Goal: Task Accomplishment & Management: Use online tool/utility

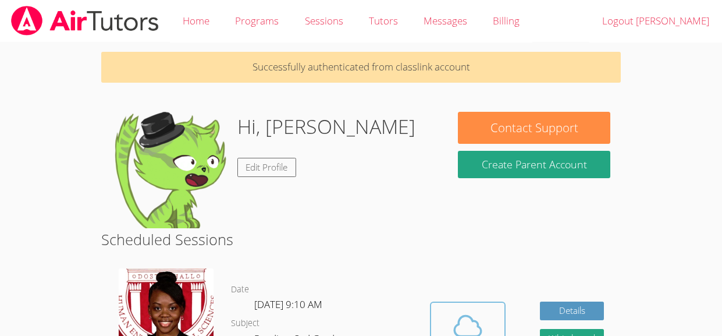
click at [483, 317] on icon at bounding box center [468, 326] width 33 height 33
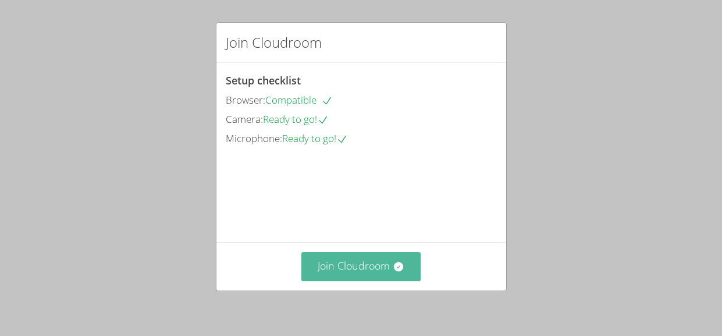
click at [357, 266] on button "Join Cloudroom" at bounding box center [360, 266] width 119 height 29
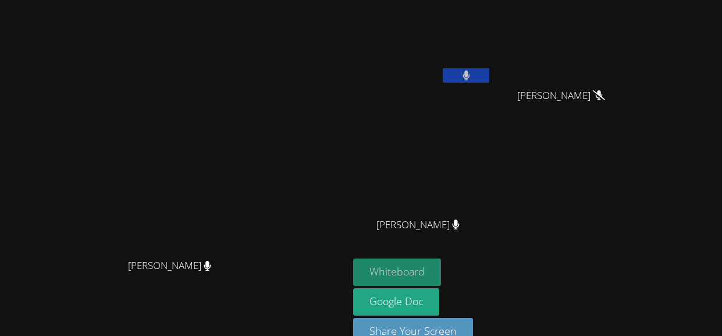
click at [441, 279] on button "Whiteboard" at bounding box center [397, 271] width 88 height 27
click at [489, 74] on button at bounding box center [466, 75] width 47 height 15
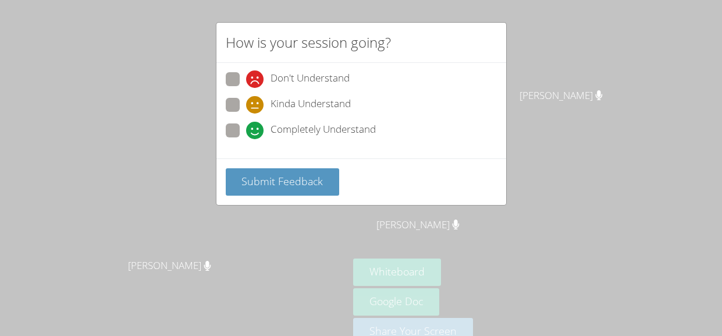
click at [318, 125] on span "Completely Understand" at bounding box center [323, 130] width 105 height 17
click at [256, 125] on input "Completely Understand" at bounding box center [251, 128] width 10 height 10
radio input "true"
click at [301, 100] on span "Kinda Understand" at bounding box center [311, 104] width 80 height 17
click at [256, 100] on input "Kinda Understand" at bounding box center [251, 103] width 10 height 10
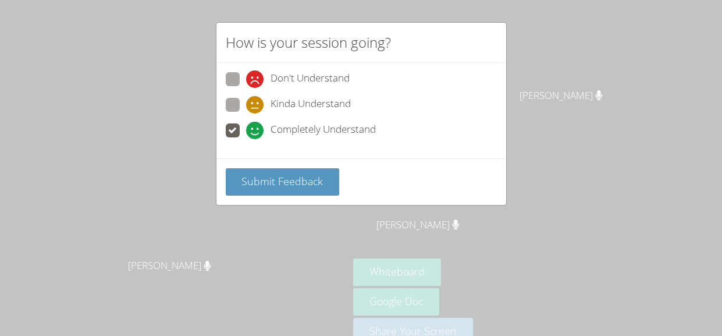
radio input "true"
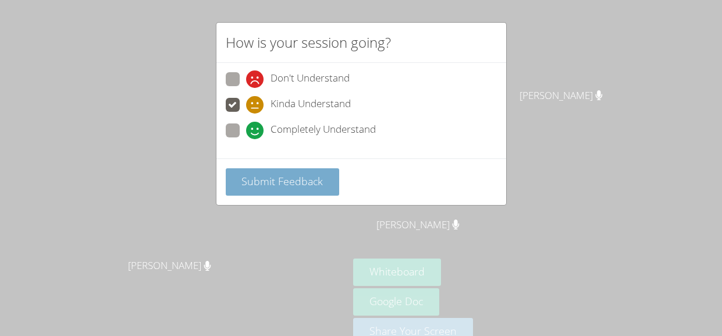
click at [308, 182] on span "Submit Feedback" at bounding box center [281, 181] width 81 height 14
